Goal: Task Accomplishment & Management: Manage account settings

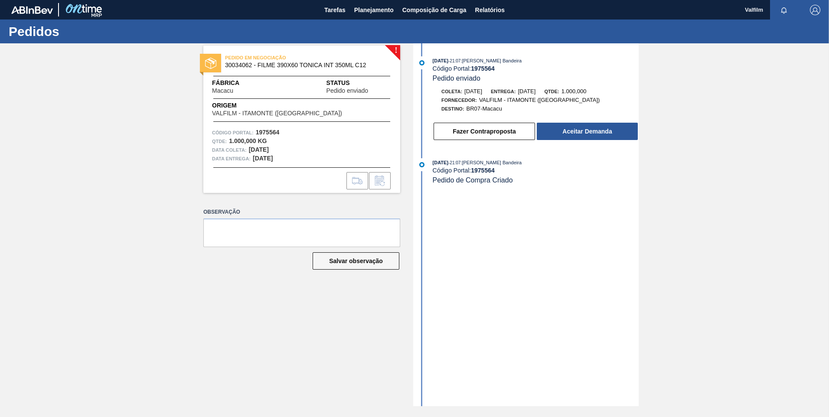
drag, startPoint x: 713, startPoint y: 238, endPoint x: 633, endPoint y: 200, distance: 88.3
click at [713, 238] on div "! PEDIDO EM NEGOCIAÇÃO 30034062 - FILME 390X60 TONICA INT 350ML C12 Fábrica Mac…" at bounding box center [414, 224] width 829 height 363
click at [494, 137] on button "Fazer Contraproposta" at bounding box center [484, 131] width 101 height 17
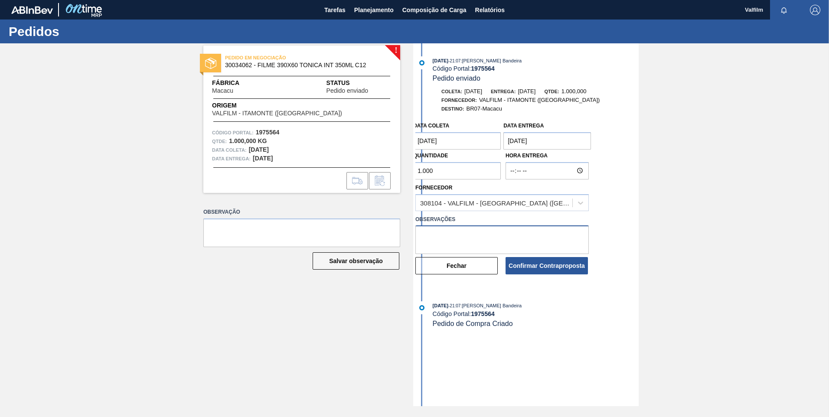
click at [458, 234] on textarea at bounding box center [502, 240] width 173 height 29
type textarea "A"
type textarea "FAVOR CANCELAR, POIS FOI SUBSTITUIDO PARA O CARD 2017124 (Ana Carolina - Comerc…"
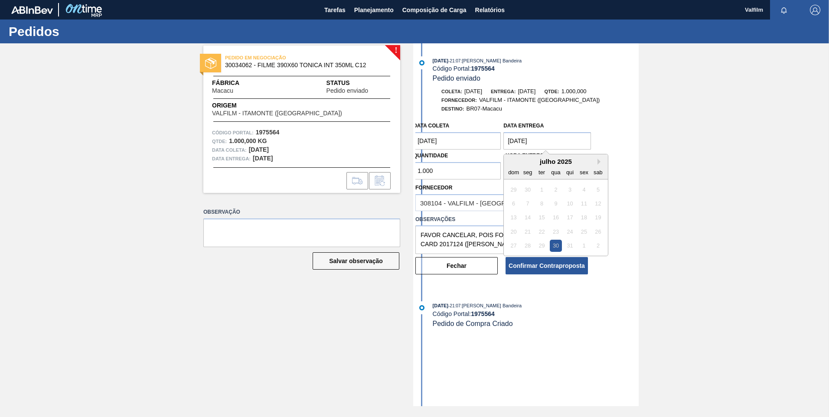
click at [527, 143] on entrega "30/07/2025" at bounding box center [548, 140] width 88 height 17
click at [600, 161] on button "Next Month" at bounding box center [601, 162] width 6 height 6
click at [568, 243] on div "28" at bounding box center [570, 246] width 12 height 12
type entrega "28/08/2025"
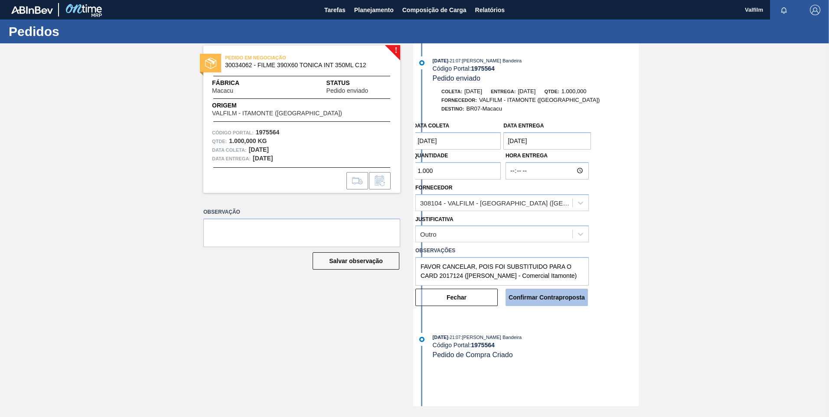
click at [561, 298] on button "Confirmar Contraproposta" at bounding box center [547, 297] width 82 height 17
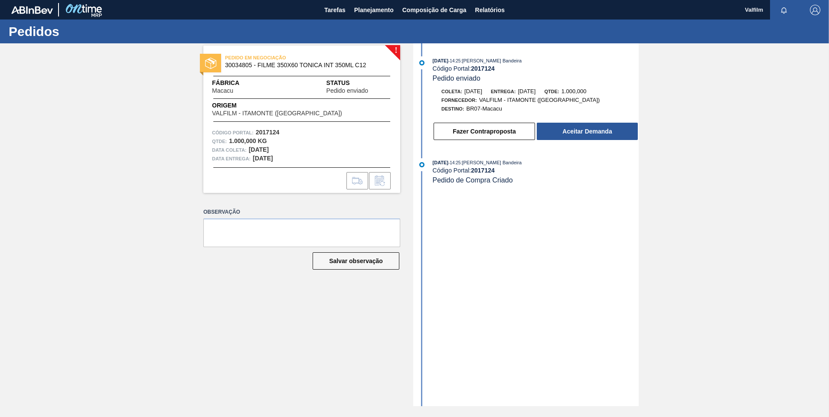
drag, startPoint x: 621, startPoint y: 245, endPoint x: 621, endPoint y: 240, distance: 4.8
click at [621, 245] on div "[DATE] 14:25 : [PERSON_NAME] Bandeira Código Portal: 2017124 Pedido enviado Col…" at bounding box center [527, 224] width 223 height 363
click at [583, 138] on button "Aceitar Demanda" at bounding box center [587, 131] width 101 height 17
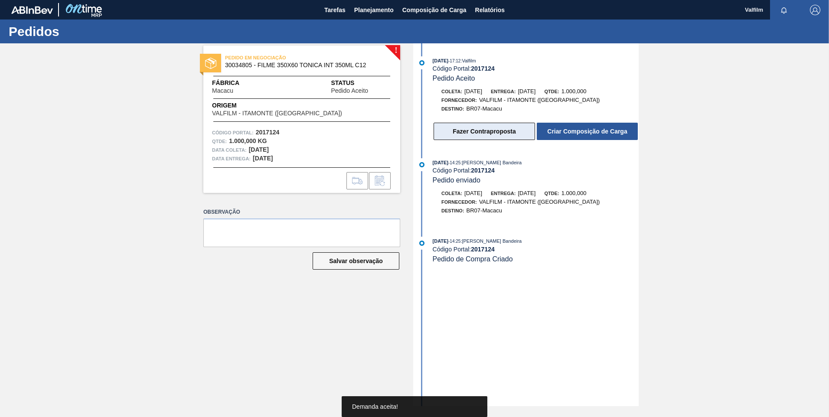
click at [481, 136] on button "Fazer Contraproposta" at bounding box center [484, 131] width 101 height 17
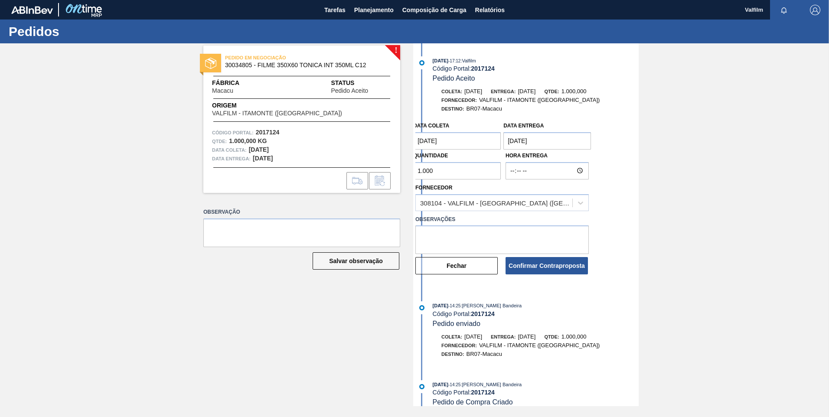
click at [435, 141] on coleta "02/09/2025" at bounding box center [457, 140] width 88 height 17
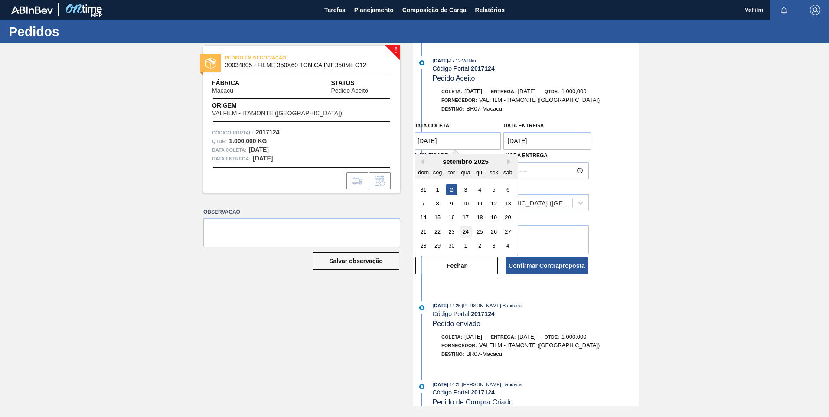
click at [467, 231] on div "24" at bounding box center [466, 232] width 12 height 12
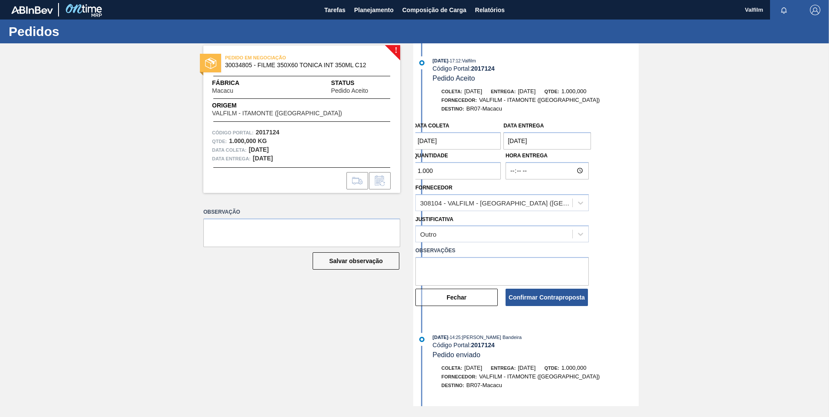
type coleta "24/09/2025"
click at [527, 141] on entrega "04/09/2025" at bounding box center [548, 140] width 88 height 17
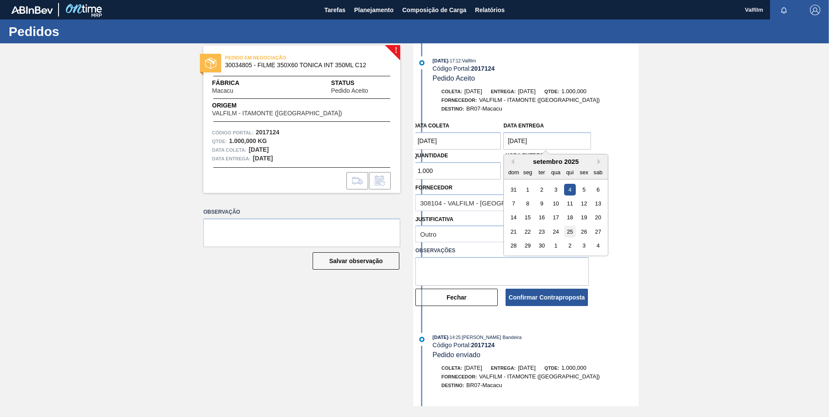
click at [567, 233] on div "25" at bounding box center [570, 232] width 12 height 12
type entrega "25/09/2025"
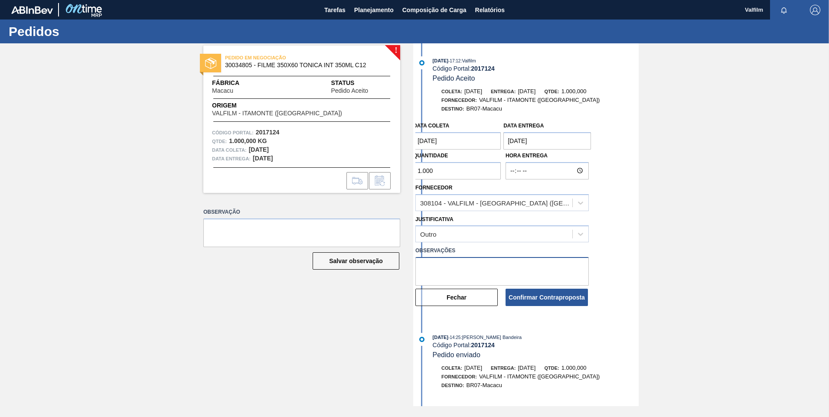
click at [458, 272] on textarea at bounding box center [502, 271] width 173 height 29
drag, startPoint x: 460, startPoint y: 274, endPoint x: 354, endPoint y: 231, distance: 114.6
click at [354, 236] on div "! PEDIDO EM NEGOCIAÇÃO 30034805 - FILME 350X60 TONICA INT 350ML C12 Fábrica Mac…" at bounding box center [414, 224] width 829 height 363
type textarea "Data que conseguiremos atender (Ana Carolina - Comercial Itamonte)"
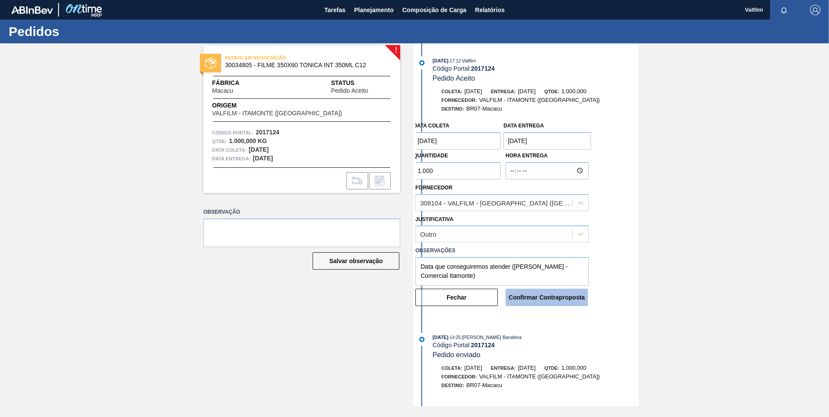
click at [534, 297] on button "Confirmar Contraproposta" at bounding box center [547, 297] width 82 height 17
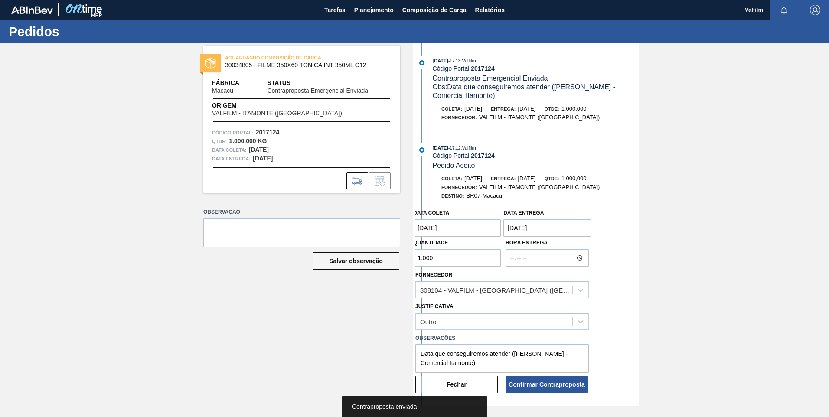
scroll to position [43, 0]
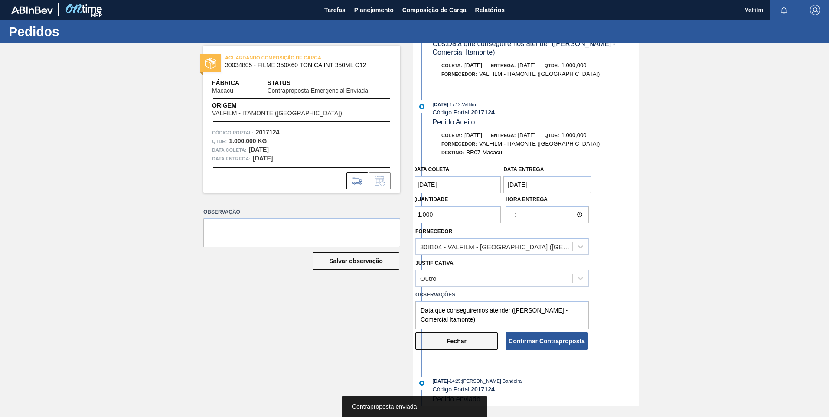
click at [447, 340] on button "Fechar" at bounding box center [457, 341] width 82 height 17
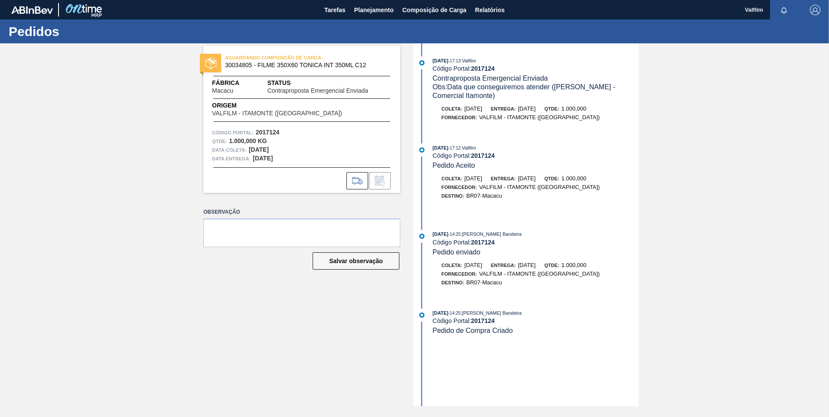
scroll to position [0, 0]
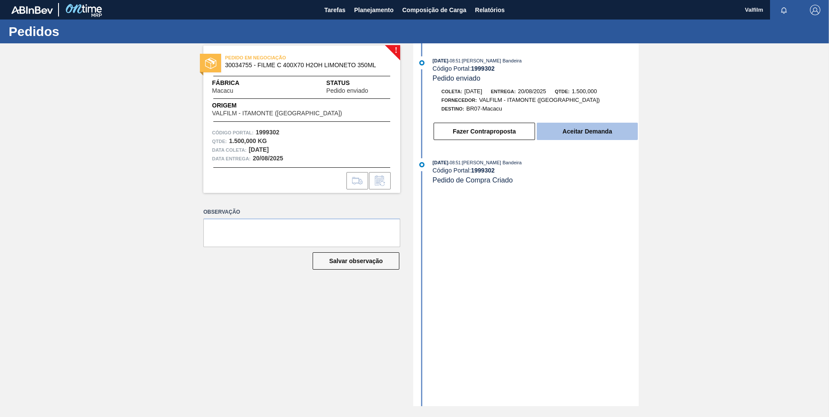
click at [598, 130] on button "Aceitar Demanda" at bounding box center [587, 131] width 101 height 17
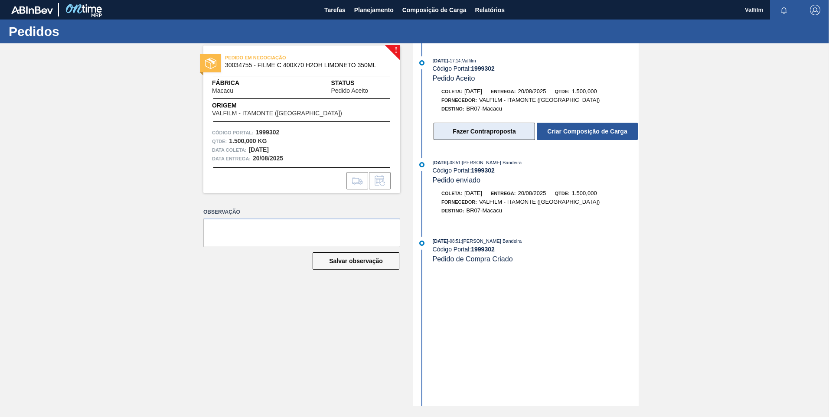
click at [495, 135] on button "Fazer Contraproposta" at bounding box center [484, 131] width 101 height 17
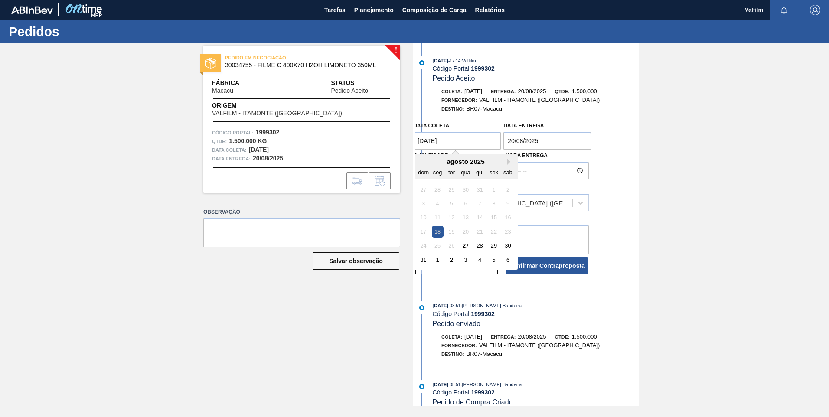
click at [441, 145] on coleta "18/08/2025" at bounding box center [457, 140] width 88 height 17
click at [509, 162] on button "Next Month" at bounding box center [510, 162] width 6 height 6
click at [465, 232] on div "24" at bounding box center [466, 232] width 12 height 12
type coleta "24/09/2025"
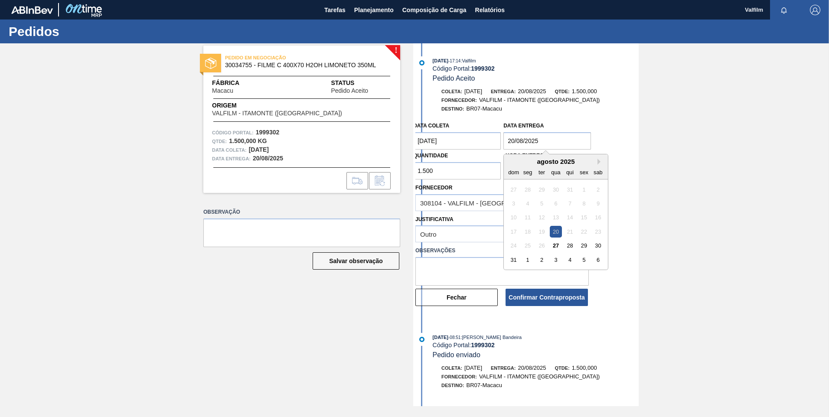
click at [530, 138] on entrega "20/08/2025" at bounding box center [548, 140] width 88 height 17
click at [598, 163] on button "Next Month" at bounding box center [601, 162] width 6 height 6
click at [570, 232] on div "25" at bounding box center [570, 232] width 12 height 12
type entrega "25/09/2025"
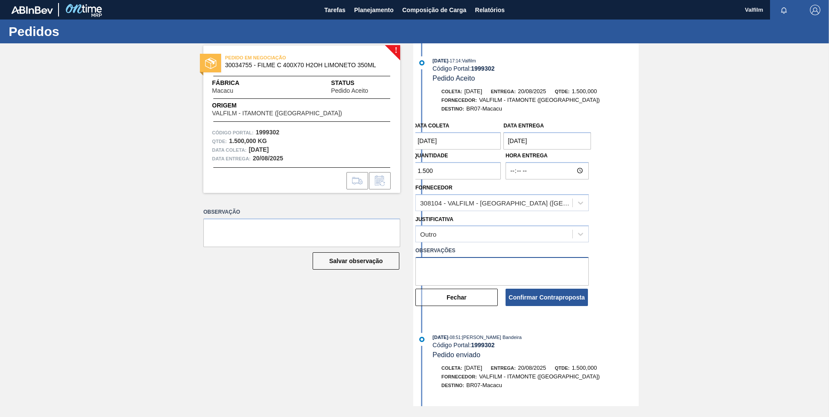
click at [455, 273] on textarea at bounding box center [502, 271] width 173 height 29
paste textarea "Data que conseguiremos atender ([PERSON_NAME] - Comercial Itamonte)"
click at [512, 262] on textarea "Data que conseguiremos atender ([PERSON_NAME] - Comercial Itamonte)" at bounding box center [502, 271] width 173 height 29
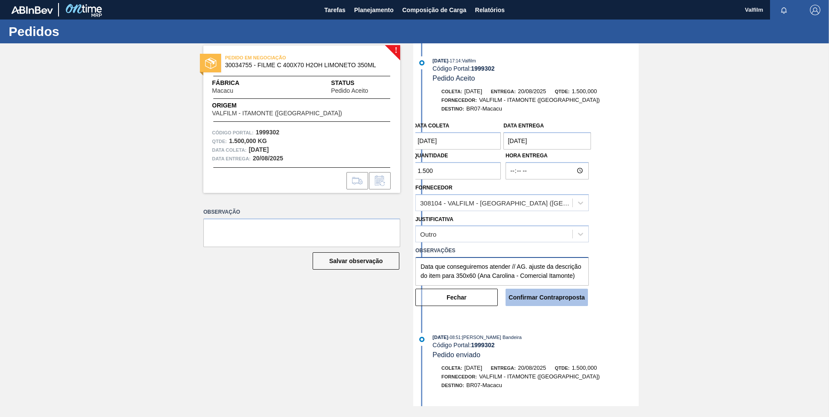
type textarea "Data que conseguiremos atender // AG. ajuste da descrição do item para 350x60 (…"
click at [561, 298] on button "Confirmar Contraproposta" at bounding box center [547, 297] width 82 height 17
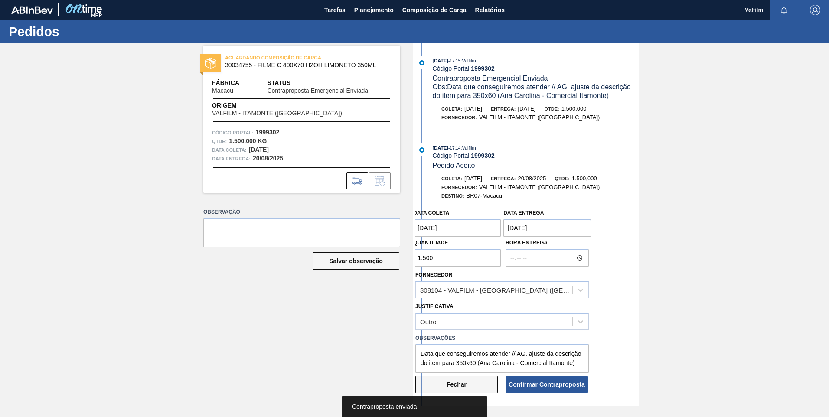
click at [465, 382] on button "Fechar" at bounding box center [457, 384] width 82 height 17
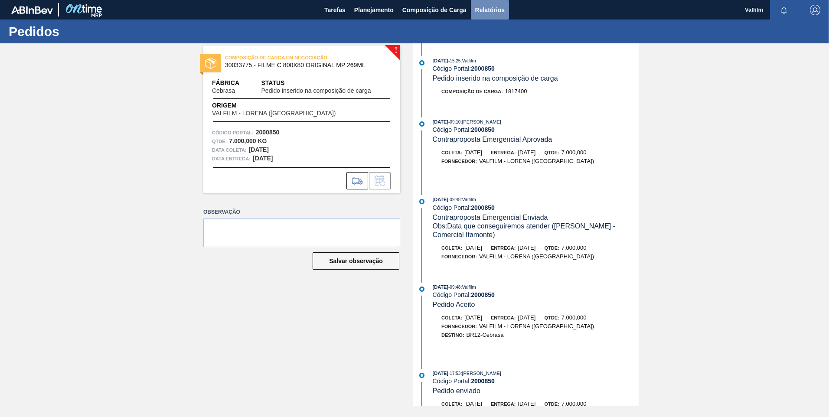
click at [481, 16] on button "Relatórios" at bounding box center [490, 10] width 38 height 20
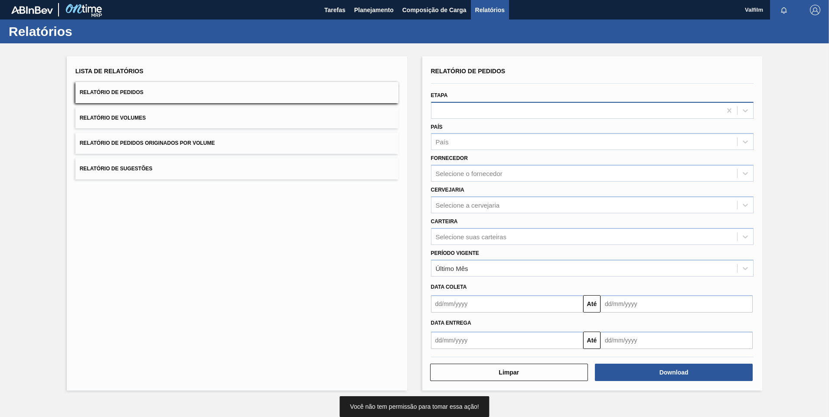
click at [462, 113] on div at bounding box center [577, 110] width 291 height 13
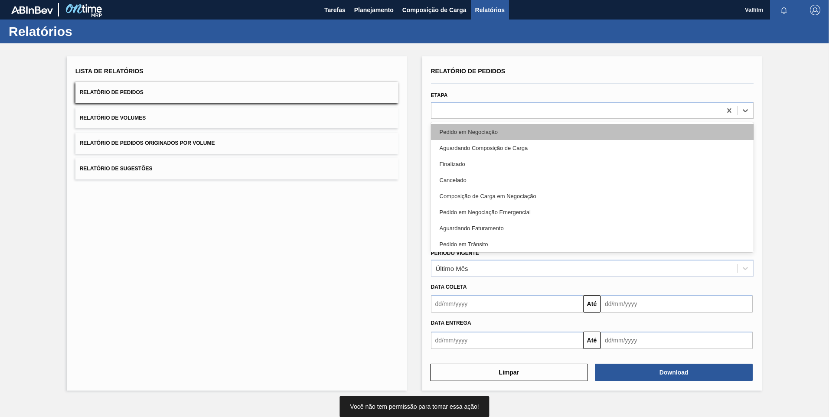
click at [458, 131] on div "Pedido em Negociação" at bounding box center [592, 132] width 323 height 16
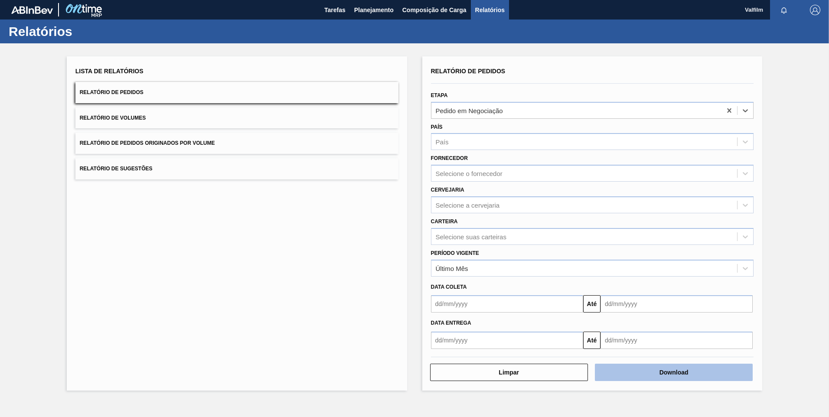
click at [677, 376] on button "Download" at bounding box center [674, 372] width 158 height 17
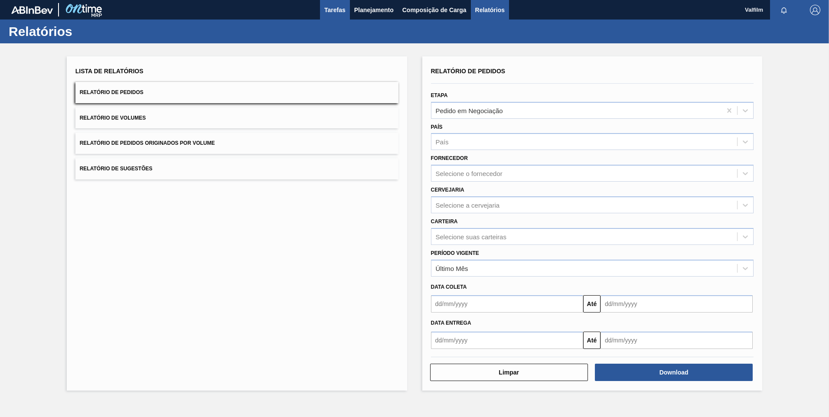
click at [334, 7] on span "Tarefas" at bounding box center [334, 10] width 21 height 10
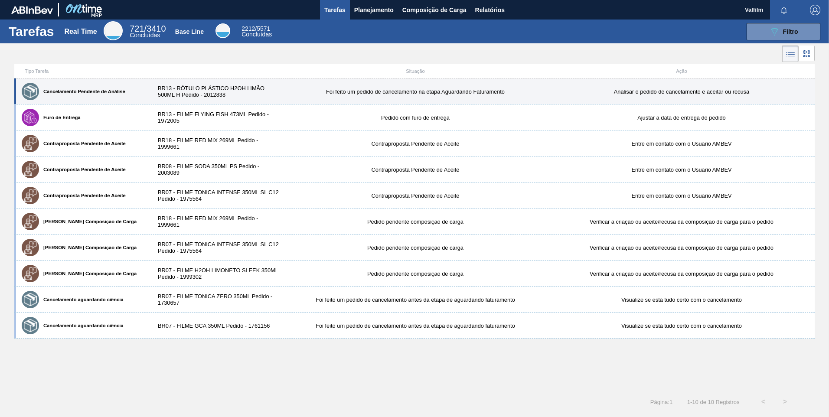
click at [194, 92] on div "BR13 - RÓTULO PLÁSTICO H2OH LIMÃO 500ML H Pedido - 2012838" at bounding box center [215, 91] width 133 height 13
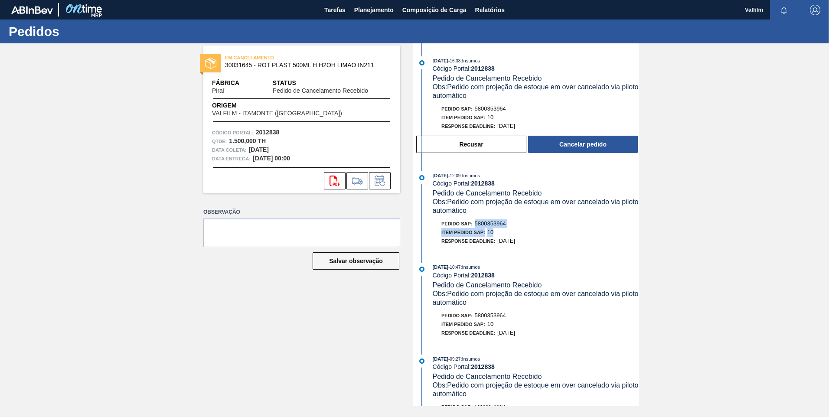
drag, startPoint x: 507, startPoint y: 228, endPoint x: 475, endPoint y: 224, distance: 32.8
click at [475, 224] on div "Pedido SAP: 5800353964 Item pedido SAP: 10" at bounding box center [536, 227] width 206 height 17
drag, startPoint x: 475, startPoint y: 224, endPoint x: 507, endPoint y: 226, distance: 31.7
click at [506, 226] on span "5800353964" at bounding box center [490, 223] width 31 height 7
click at [536, 229] on div "Item pedido SAP: 10" at bounding box center [536, 232] width 206 height 9
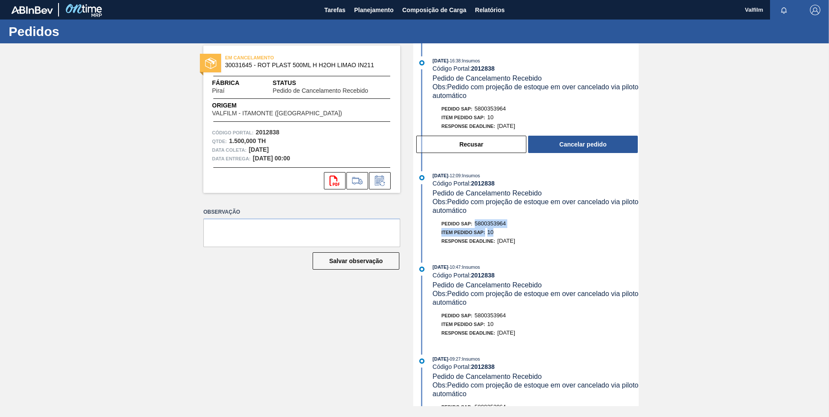
drag, startPoint x: 514, startPoint y: 229, endPoint x: 480, endPoint y: 224, distance: 34.1
click at [477, 224] on div "Pedido SAP: 5800353964 Item pedido SAP: 10" at bounding box center [536, 227] width 206 height 17
drag, startPoint x: 480, startPoint y: 224, endPoint x: 491, endPoint y: 224, distance: 11.7
click at [491, 224] on span "5800353964" at bounding box center [490, 223] width 31 height 7
drag, startPoint x: 516, startPoint y: 224, endPoint x: 473, endPoint y: 219, distance: 43.3
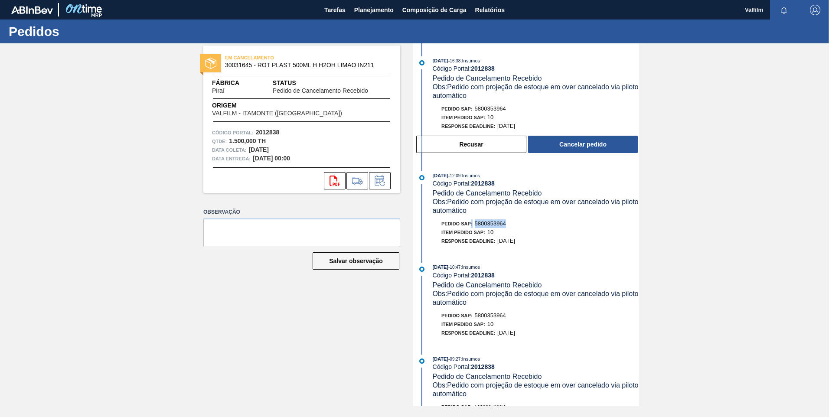
click at [473, 219] on div "27/08/2025 - 12:09 : Insumos Código Portal: 2012838 Pedido de Cancelamento Rece…" at bounding box center [527, 210] width 223 height 79
drag, startPoint x: 473, startPoint y: 219, endPoint x: 487, endPoint y: 220, distance: 14.0
click at [487, 220] on span "5800353964" at bounding box center [490, 223] width 31 height 7
drag, startPoint x: 487, startPoint y: 220, endPoint x: 478, endPoint y: 223, distance: 9.1
click at [478, 223] on span "5800353964" at bounding box center [490, 223] width 31 height 7
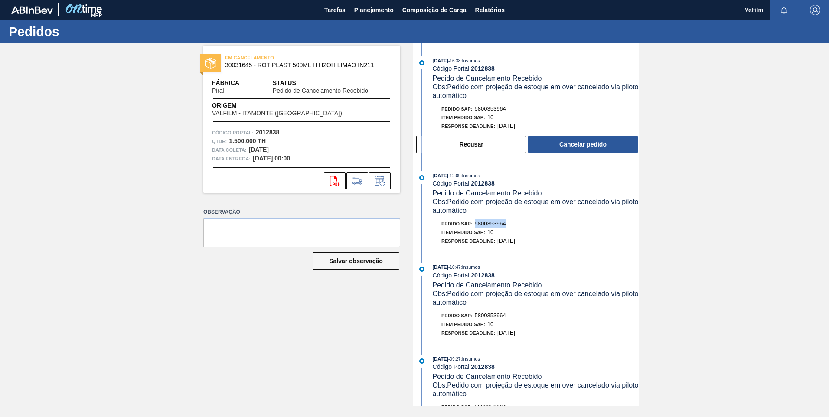
drag, startPoint x: 478, startPoint y: 223, endPoint x: 505, endPoint y: 223, distance: 27.3
click at [505, 223] on span "5800353964" at bounding box center [490, 223] width 31 height 7
drag, startPoint x: 504, startPoint y: 223, endPoint x: 667, endPoint y: 196, distance: 165.4
click at [759, 207] on div "EM CANCELAMENTO 30031645 - ROT PLAST 500ML H H2OH LIMAO IN211 Fábrica Piraí Sta…" at bounding box center [414, 224] width 829 height 363
click at [488, 11] on span "Relatórios" at bounding box center [489, 10] width 29 height 10
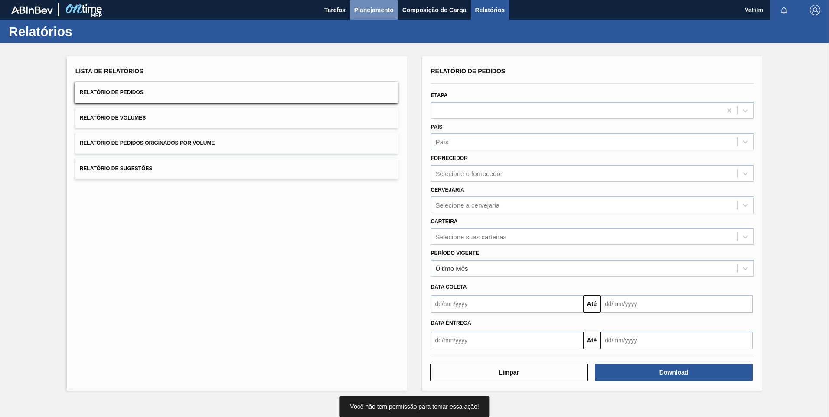
click at [376, 13] on span "Planejamento" at bounding box center [373, 10] width 39 height 10
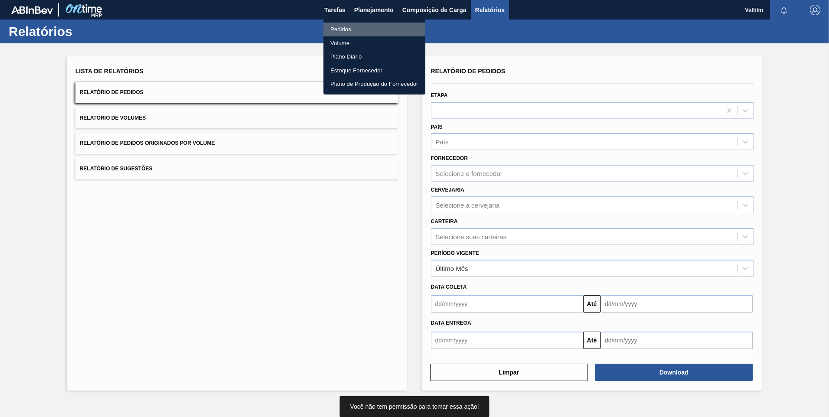
click at [372, 25] on li "Pedidos" at bounding box center [375, 30] width 102 height 14
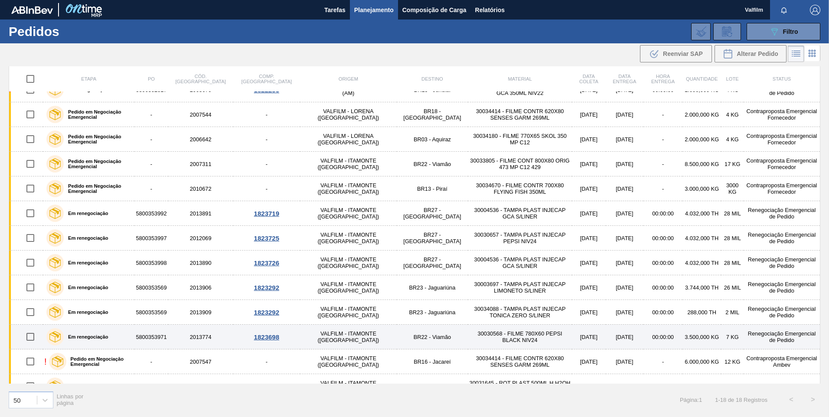
scroll to position [154, 0]
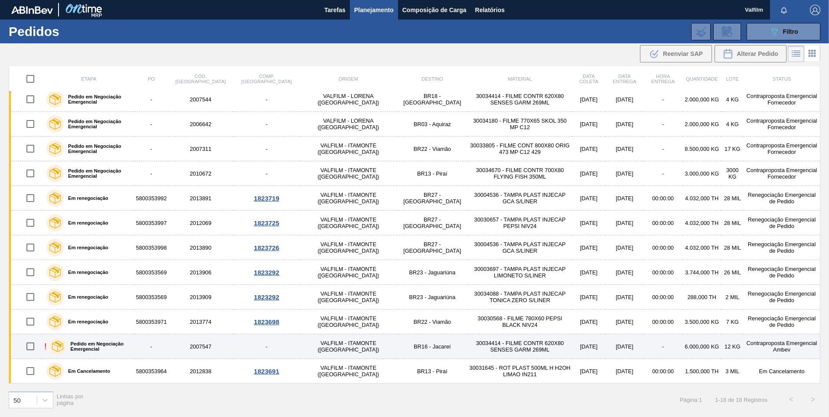
click at [85, 347] on label "Pedido em Negociação Emergencial" at bounding box center [98, 346] width 65 height 10
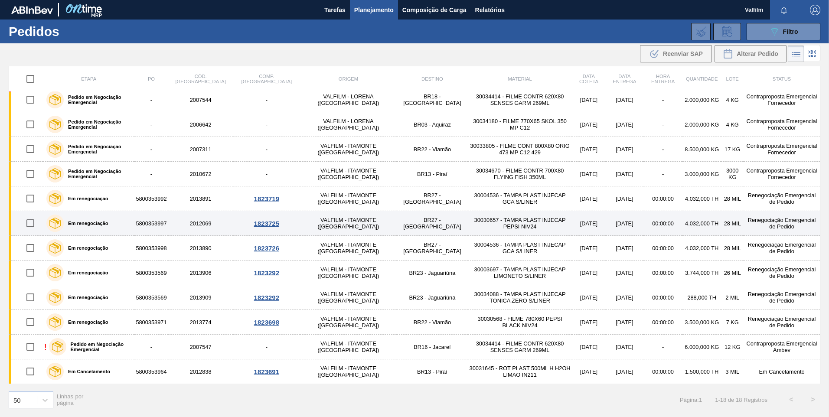
scroll to position [154, 0]
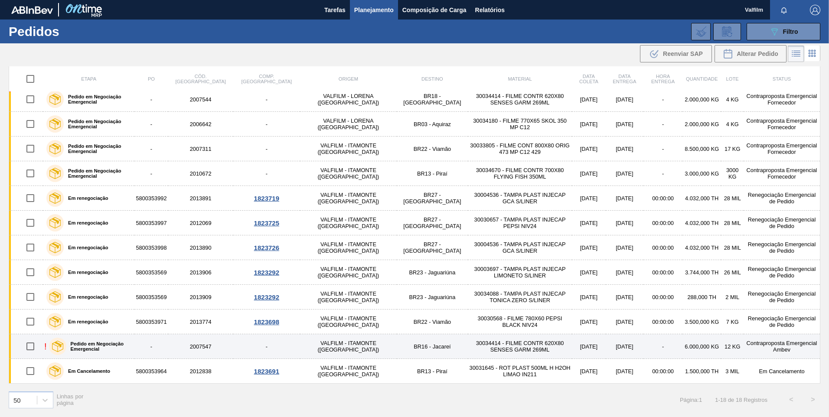
click at [87, 336] on div "Pedido em Negociação Emergencial" at bounding box center [90, 347] width 87 height 22
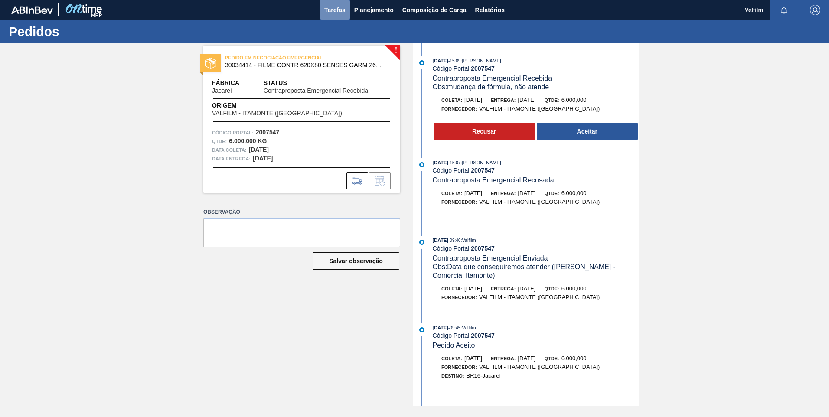
click at [331, 13] on span "Tarefas" at bounding box center [334, 10] width 21 height 10
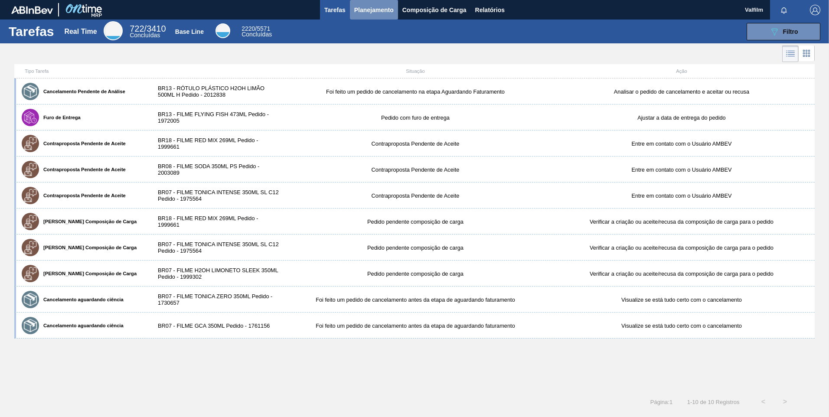
click at [383, 8] on span "Planejamento" at bounding box center [373, 10] width 39 height 10
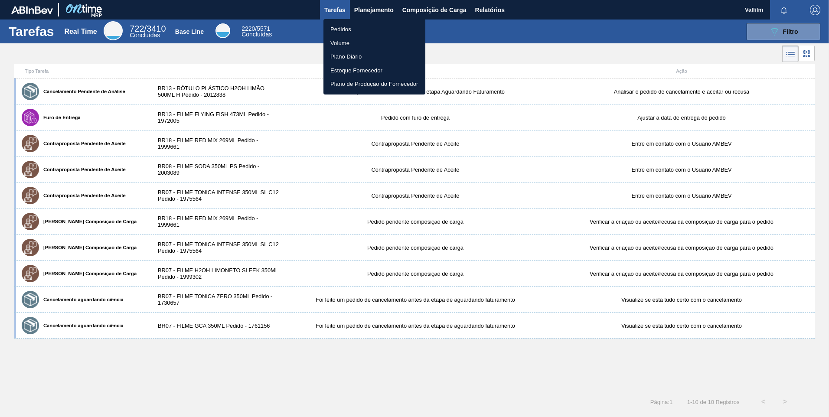
click at [364, 23] on li "Pedidos" at bounding box center [375, 30] width 102 height 14
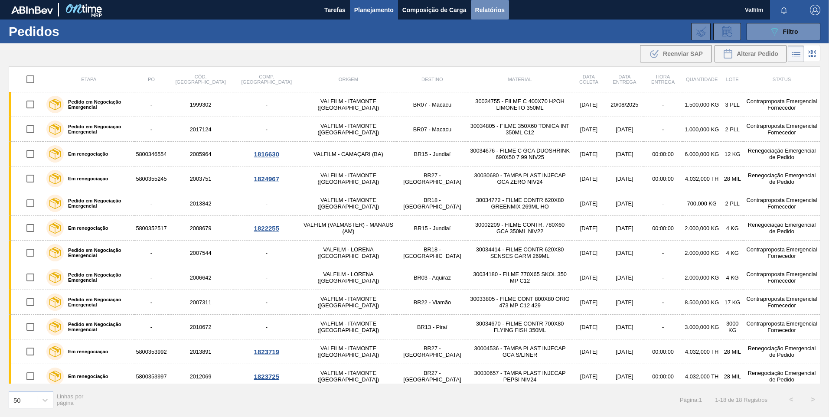
click at [494, 15] on span "Relatórios" at bounding box center [489, 10] width 29 height 10
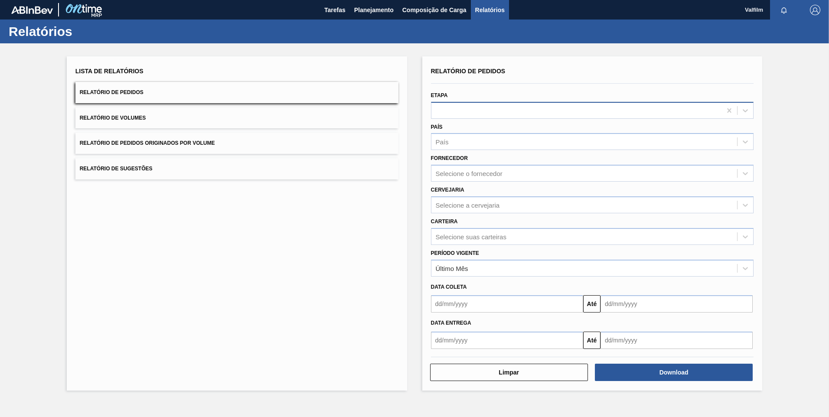
click at [509, 117] on div at bounding box center [577, 110] width 291 height 13
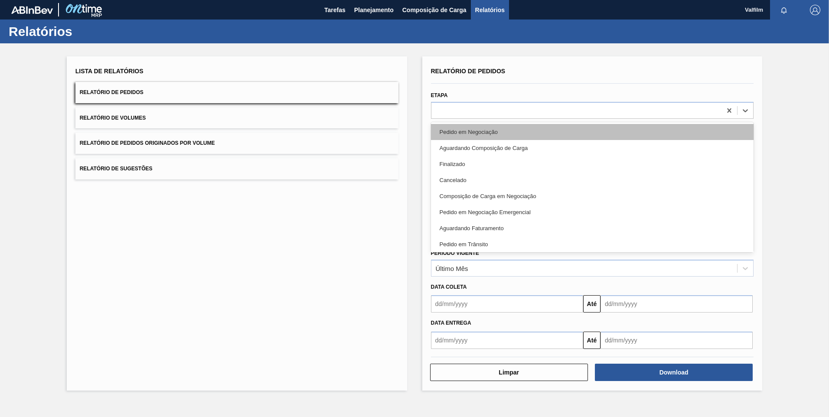
click at [520, 132] on div "Pedido em Negociação" at bounding box center [592, 132] width 323 height 16
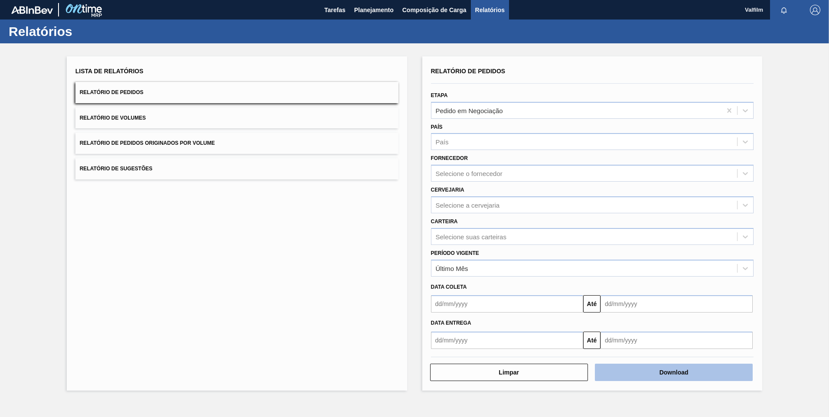
click at [694, 371] on button "Download" at bounding box center [674, 372] width 158 height 17
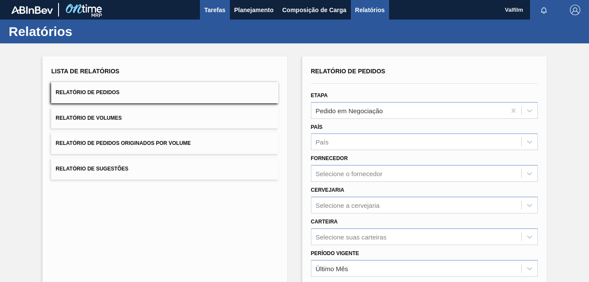
click at [206, 12] on span "Tarefas" at bounding box center [214, 10] width 21 height 10
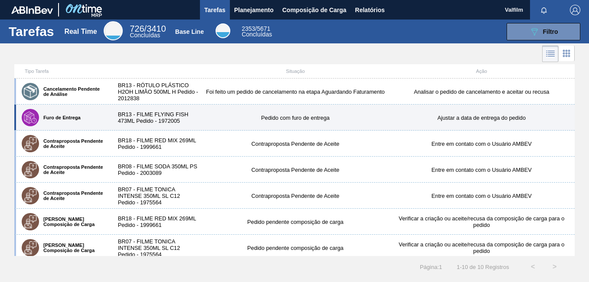
click at [140, 124] on div "Furo de Entrega BR13 - FILME FLYING FISH 473ML Pedido - 1972005 Pedido com furo…" at bounding box center [294, 118] width 560 height 26
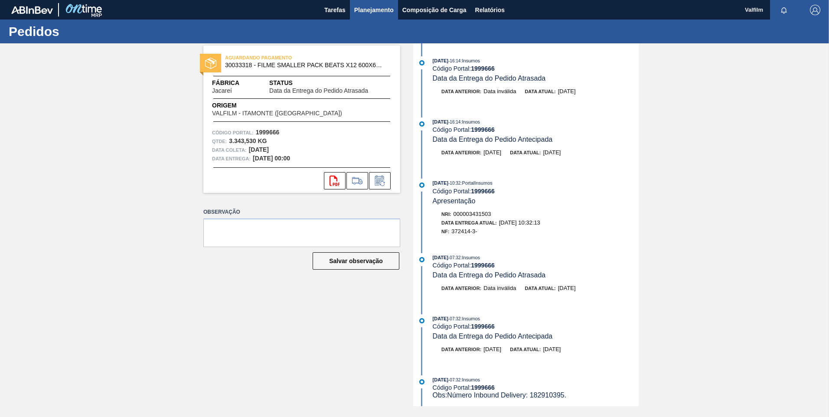
click at [381, 17] on button "Planejamento" at bounding box center [374, 10] width 48 height 20
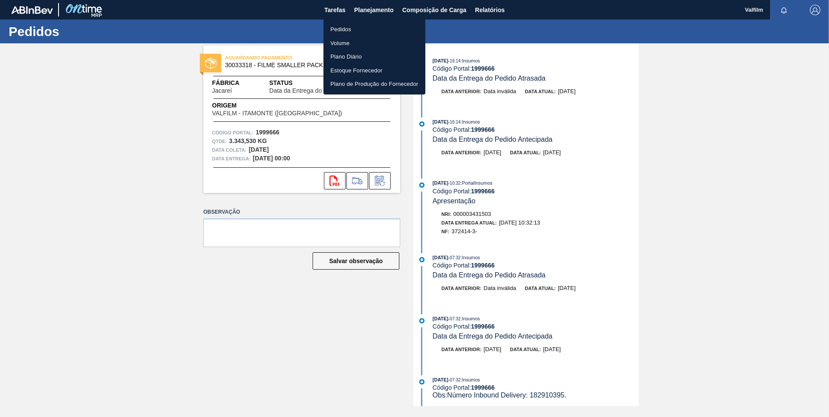
click at [375, 28] on li "Pedidos" at bounding box center [375, 30] width 102 height 14
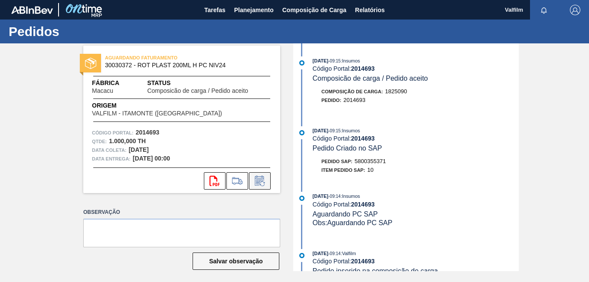
click at [260, 182] on icon at bounding box center [260, 181] width 14 height 10
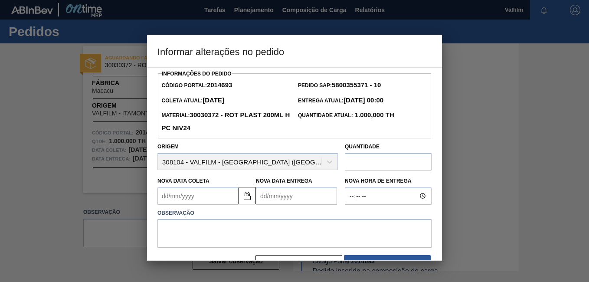
click at [369, 166] on input "text" at bounding box center [388, 161] width 87 height 17
click at [367, 164] on input "text" at bounding box center [388, 161] width 87 height 17
type input "2.000"
click at [319, 242] on textarea at bounding box center [294, 233] width 274 height 29
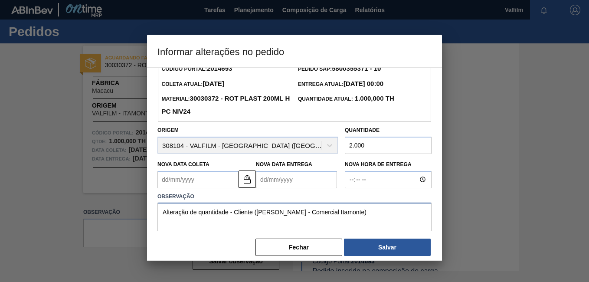
scroll to position [25, 0]
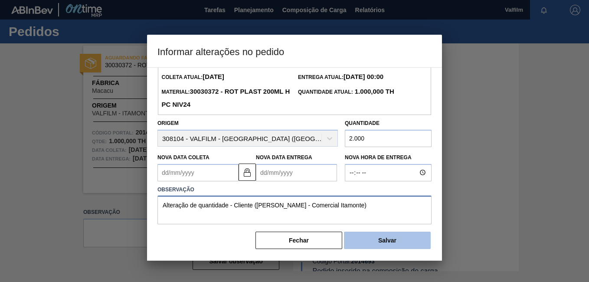
type textarea "Alteração de quantidade - Cliente ([PERSON_NAME] - Comercial Itamonte)"
click at [364, 234] on button "Salvar" at bounding box center [387, 240] width 87 height 17
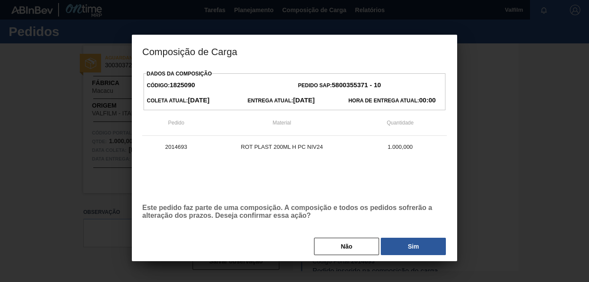
drag, startPoint x: 410, startPoint y: 246, endPoint x: 401, endPoint y: 257, distance: 14.5
click at [411, 246] on button "Sim" at bounding box center [413, 246] width 65 height 17
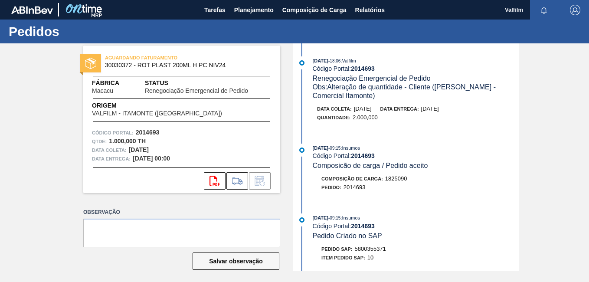
drag, startPoint x: 0, startPoint y: 168, endPoint x: 148, endPoint y: 281, distance: 186.3
click at [0, 168] on div "AGUARDANDO FATURAMENTO 30030372 - ROT PLAST 200ML H PC NIV24 Fábrica Macacu Sta…" at bounding box center [294, 157] width 589 height 228
drag, startPoint x: 501, startPoint y: 199, endPoint x: 501, endPoint y: 192, distance: 6.9
click at [501, 198] on div "[DATE] 09:15 : Insumos Código Portal: 2014693 Composicão de carga / Pedido acei…" at bounding box center [406, 172] width 223 height 57
click at [366, 15] on span "Relatórios" at bounding box center [369, 10] width 29 height 10
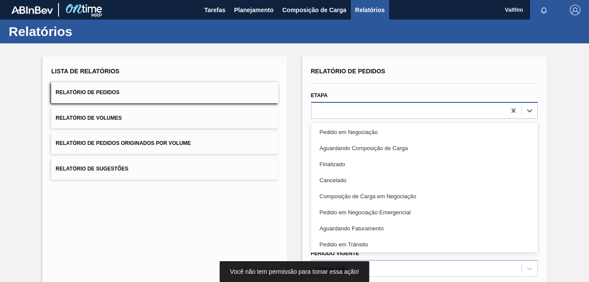
click at [347, 108] on div at bounding box center [408, 110] width 194 height 13
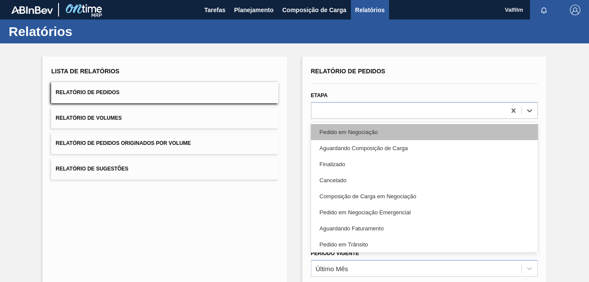
drag, startPoint x: 363, startPoint y: 133, endPoint x: 517, endPoint y: 214, distance: 174.4
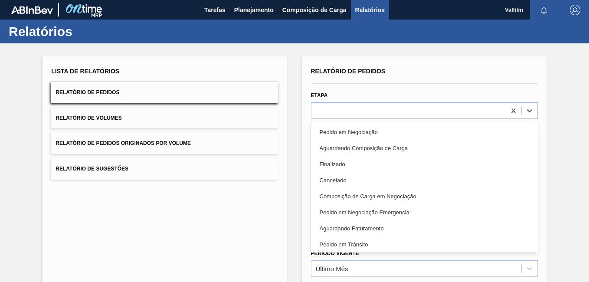
click at [363, 133] on div "Pedido em Negociação" at bounding box center [424, 132] width 227 height 16
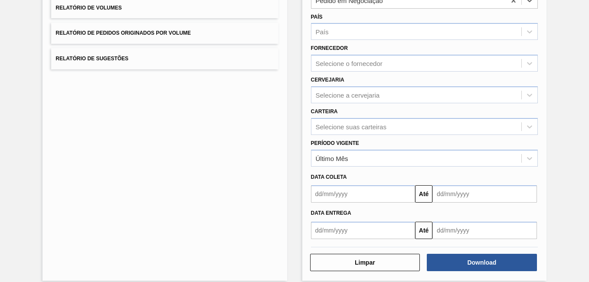
scroll to position [120, 0]
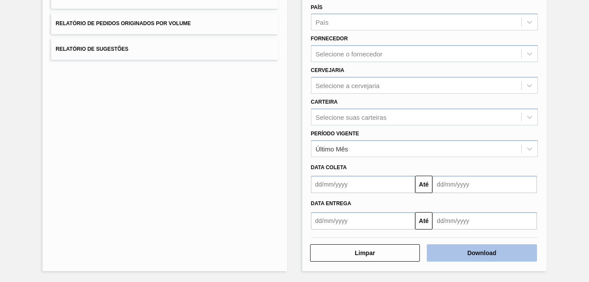
click at [477, 253] on button "Download" at bounding box center [482, 252] width 110 height 17
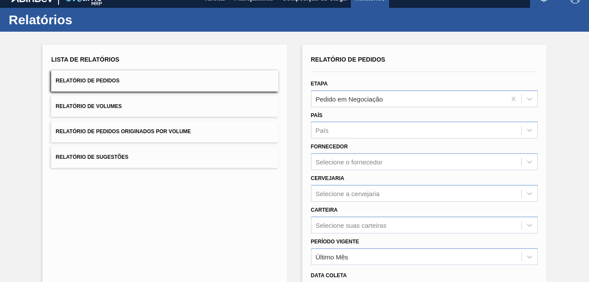
scroll to position [0, 0]
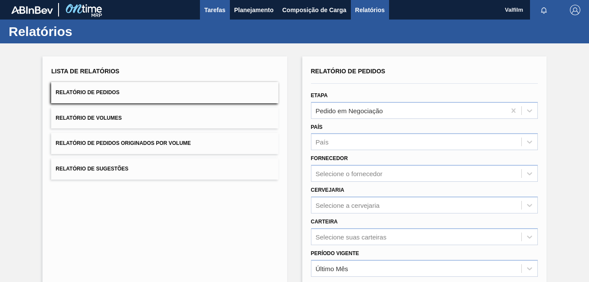
click at [213, 4] on button "Tarefas" at bounding box center [215, 10] width 30 height 20
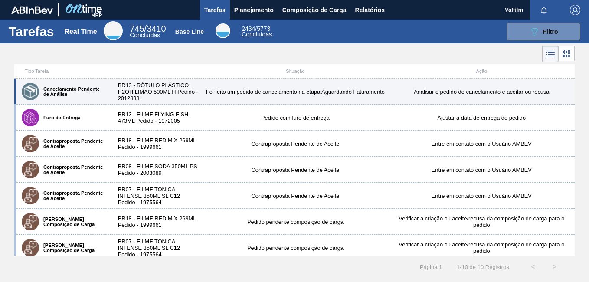
click at [134, 92] on div "BR13 - RÓTULO PLÁSTICO H2OH LIMÃO 500ML H Pedido - 2012838" at bounding box center [155, 92] width 93 height 20
